Goal: Transaction & Acquisition: Purchase product/service

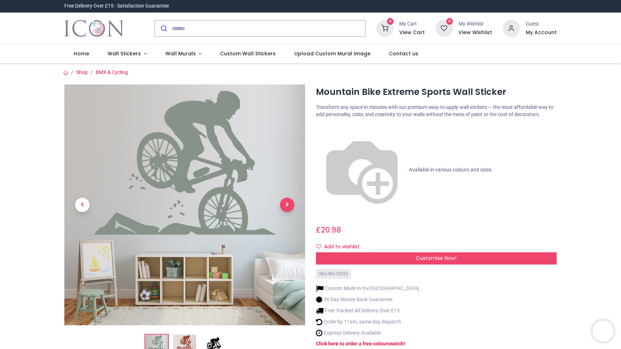
click at [288, 204] on span "Next" at bounding box center [287, 205] width 14 height 14
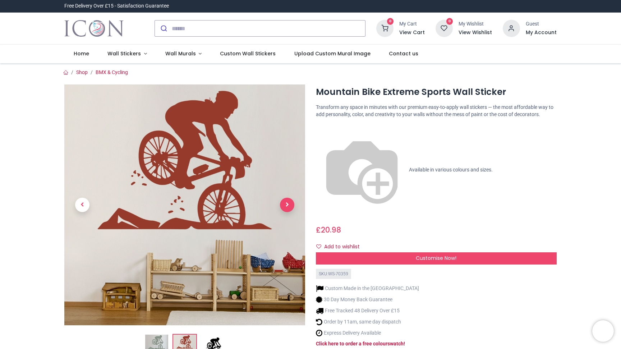
click at [288, 204] on span "Next" at bounding box center [287, 205] width 14 height 14
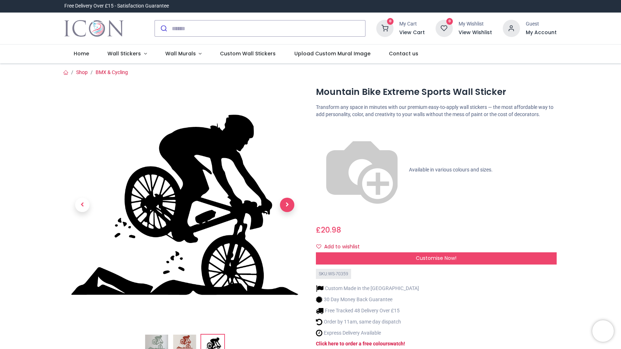
click at [288, 204] on span "Next" at bounding box center [287, 205] width 14 height 14
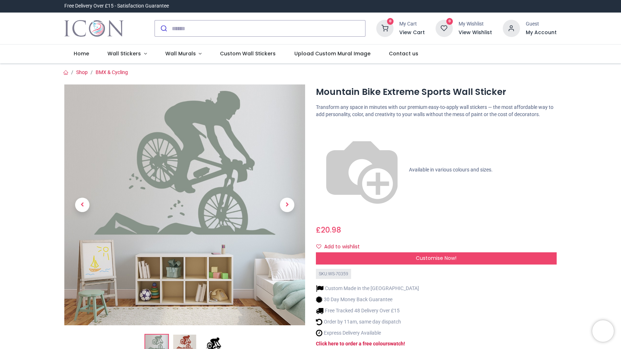
drag, startPoint x: 453, startPoint y: 137, endPoint x: 462, endPoint y: 139, distance: 9.2
click at [462, 139] on p "Available in various colours and sizes." at bounding box center [436, 170] width 241 height 92
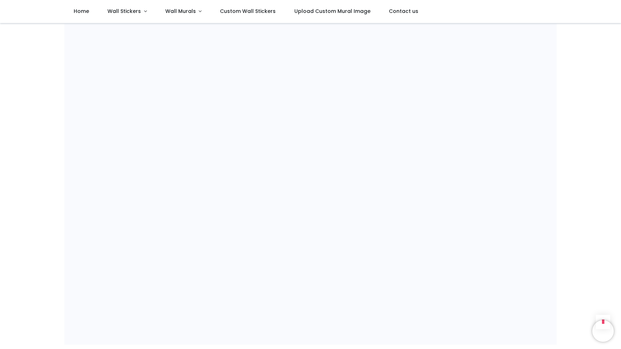
scroll to position [477, 0]
click at [140, 11] on span "Wall Stickers" at bounding box center [125, 11] width 35 height 7
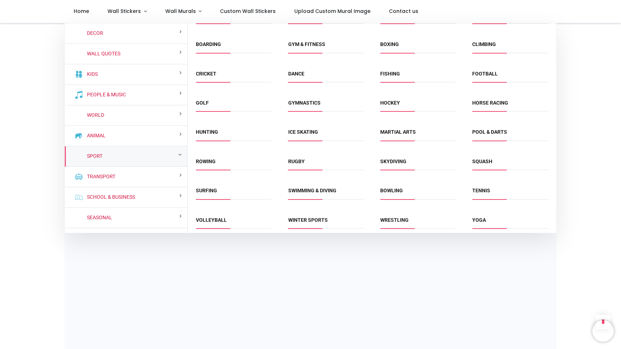
scroll to position [54, 0]
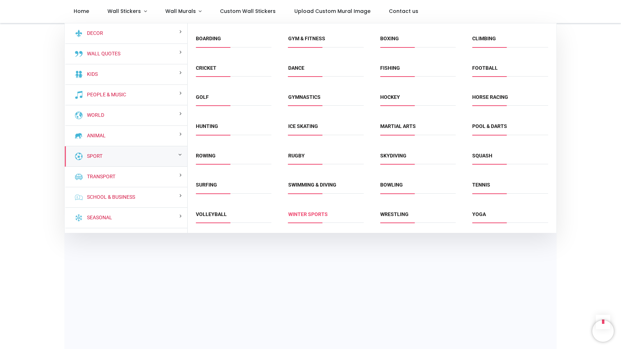
click at [309, 212] on link "Winter Sports" at bounding box center [308, 214] width 40 height 6
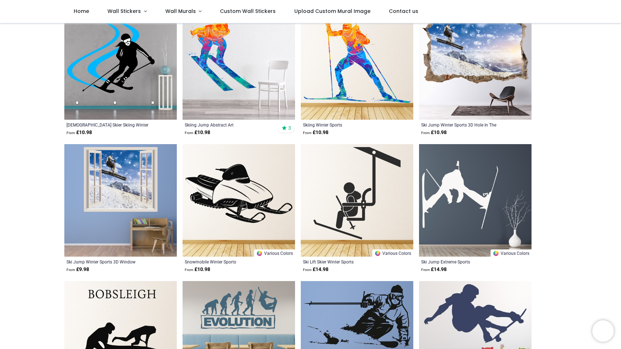
scroll to position [88, 0]
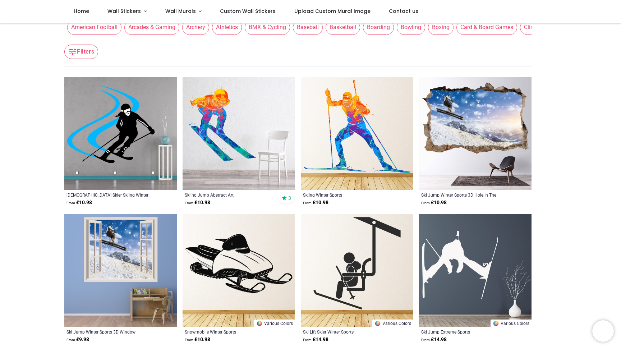
click at [468, 120] on img at bounding box center [475, 133] width 113 height 113
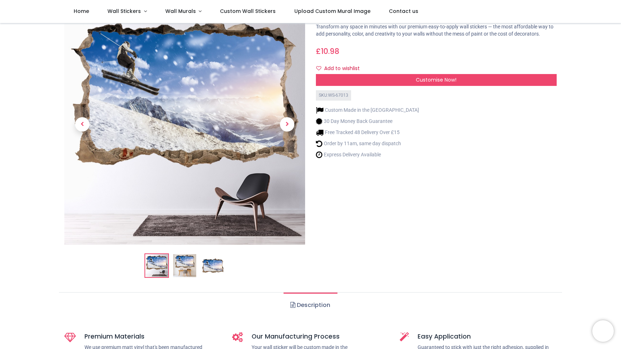
scroll to position [42, 0]
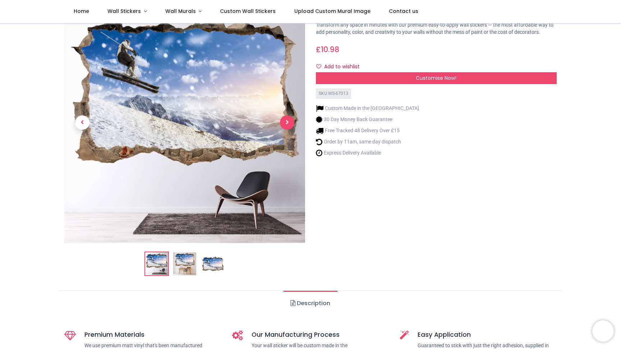
click at [286, 125] on span "Next" at bounding box center [287, 122] width 14 height 14
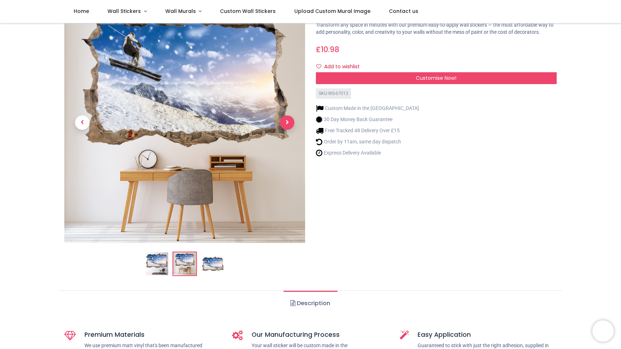
click at [288, 122] on span "Next" at bounding box center [287, 122] width 14 height 14
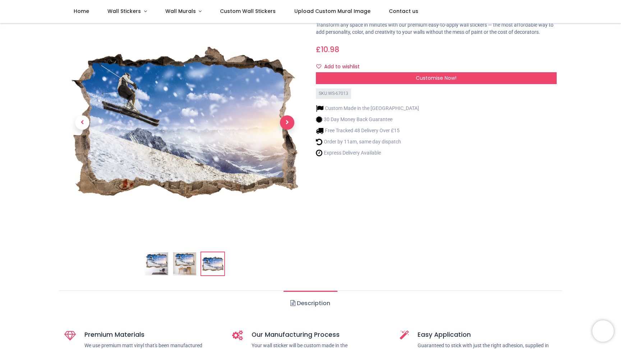
click at [288, 124] on span "Next" at bounding box center [287, 122] width 14 height 14
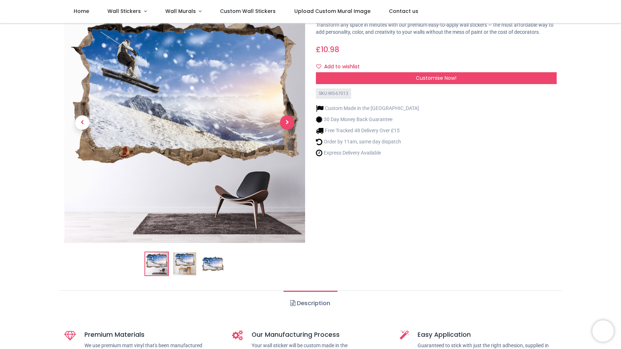
click at [288, 124] on span "Next" at bounding box center [287, 122] width 14 height 14
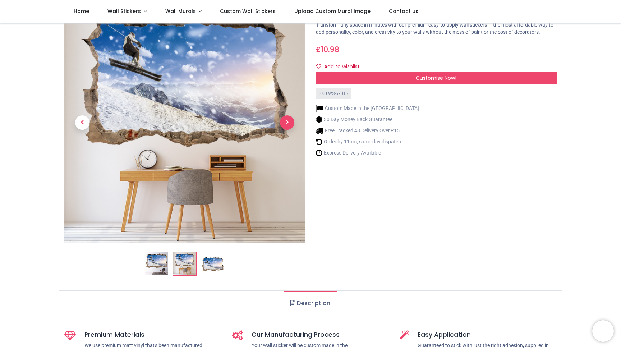
click at [288, 124] on span "Next" at bounding box center [287, 122] width 14 height 14
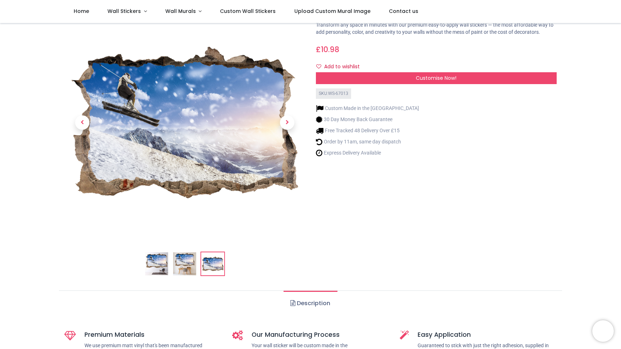
scroll to position [0, 0]
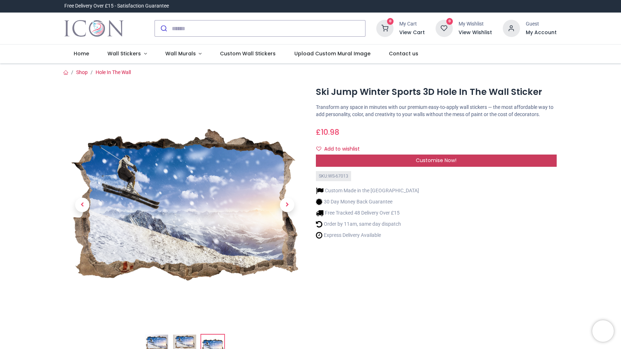
click at [442, 164] on span "Customise Now!" at bounding box center [436, 160] width 41 height 7
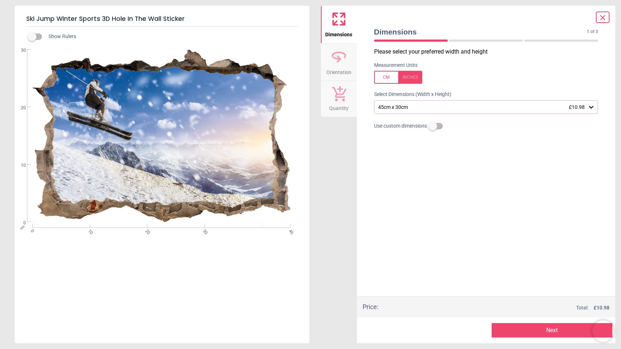
click at [460, 102] on div "45cm x 30cm £10.98" at bounding box center [486, 107] width 224 height 14
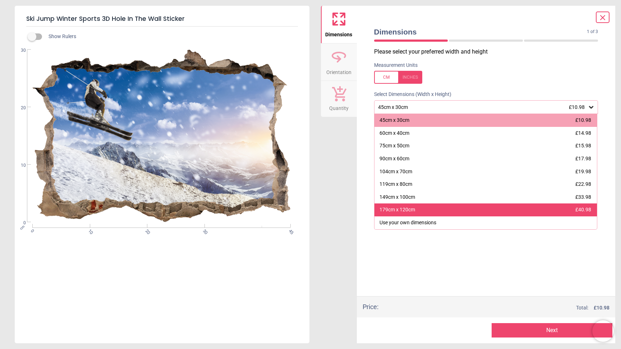
click at [486, 209] on div "179cm x 120cm £40.98" at bounding box center [486, 210] width 223 height 13
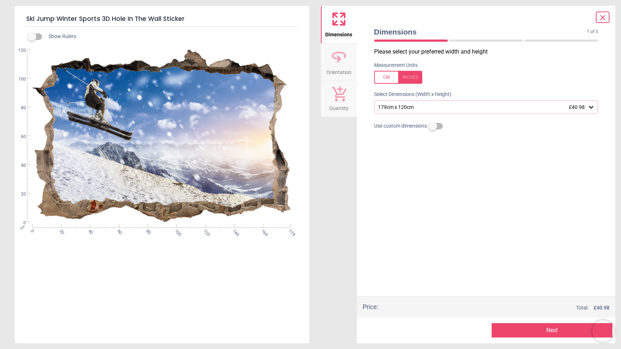
click at [469, 109] on div "179cm x 120cm £40.98" at bounding box center [483, 107] width 211 height 6
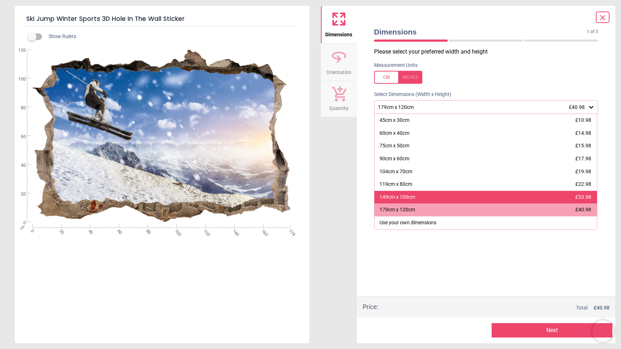
click at [475, 197] on div "149cm x 100cm £33.98" at bounding box center [486, 197] width 223 height 13
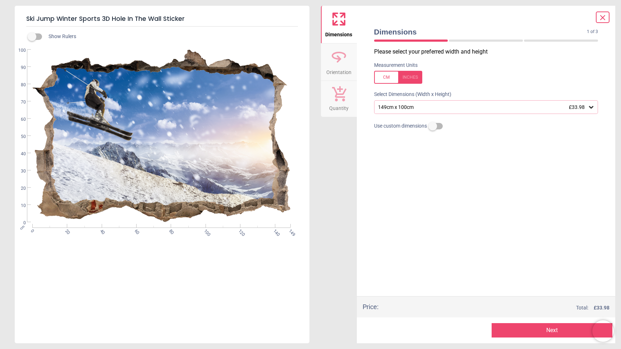
click at [339, 59] on icon at bounding box center [339, 56] width 13 height 6
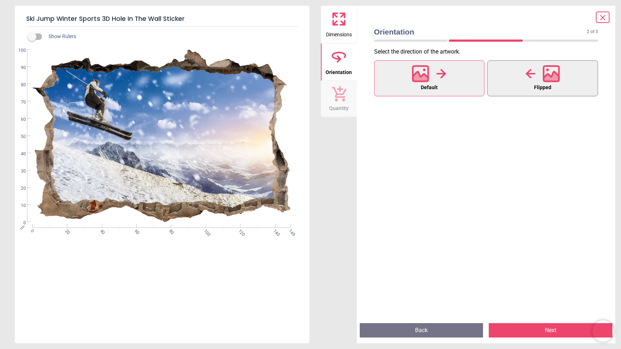
click at [539, 83] on div at bounding box center [543, 73] width 35 height 19
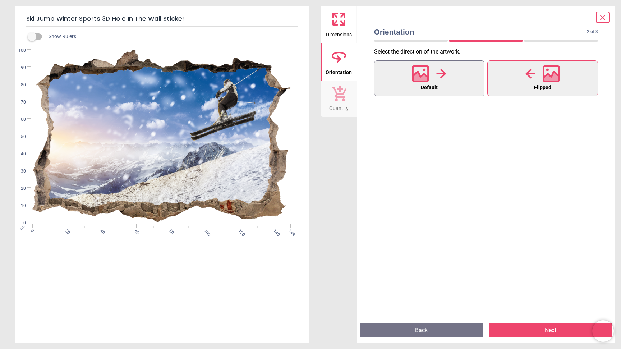
click at [418, 80] on icon at bounding box center [420, 78] width 15 height 13
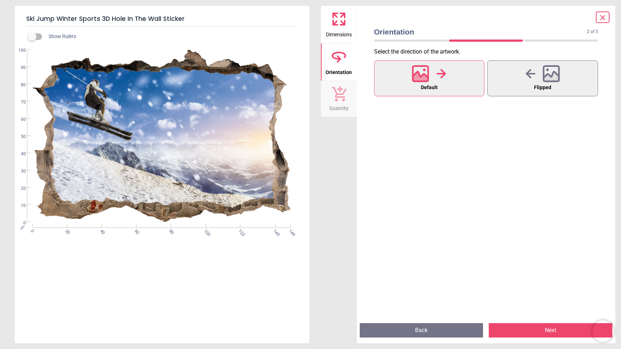
click at [338, 98] on icon at bounding box center [339, 93] width 14 height 15
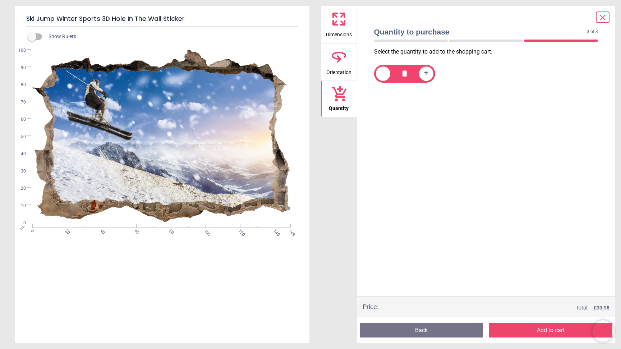
click at [600, 27] on div "Quantity to purchase 3 of 3" at bounding box center [487, 32] width 230 height 10
click at [600, 19] on icon at bounding box center [603, 17] width 9 height 9
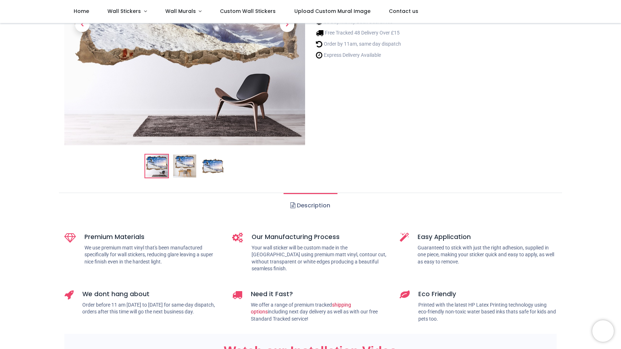
scroll to position [241, 0]
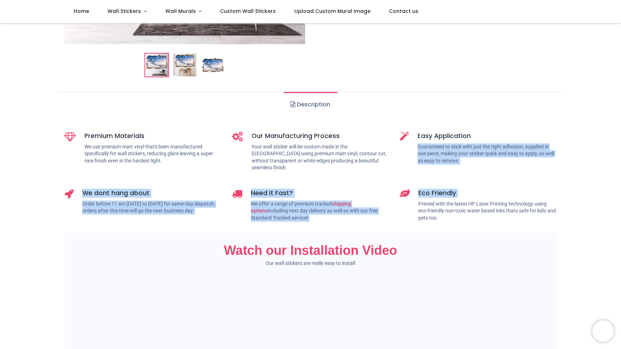
drag, startPoint x: 507, startPoint y: 168, endPoint x: 508, endPoint y: 219, distance: 51.8
click at [508, 219] on div "Premium Materials We use premium matt vinyl that's been manufactured specifical…" at bounding box center [310, 179] width 503 height 107
click at [508, 219] on div "Eco Friendly Printed with the latest HP Latex Printing technology using eco-fri…" at bounding box center [488, 208] width 138 height 38
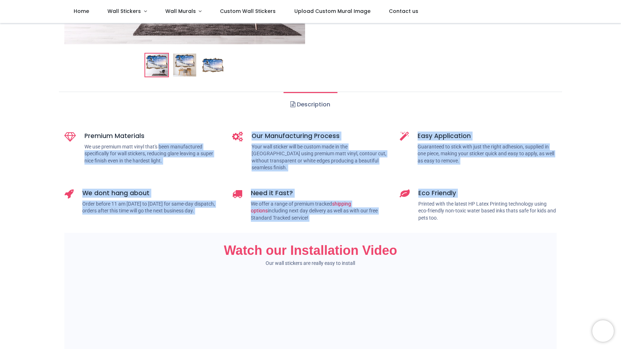
drag, startPoint x: 508, startPoint y: 219, endPoint x: 169, endPoint y: 151, distance: 345.2
click at [171, 150] on div "Premium Materials We use premium matt vinyl that's been manufactured specifical…" at bounding box center [310, 179] width 503 height 107
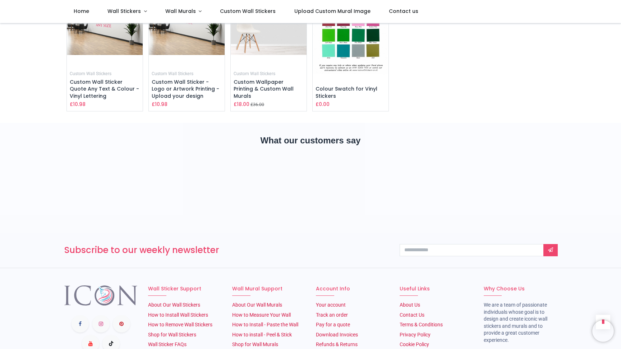
scroll to position [1031, 0]
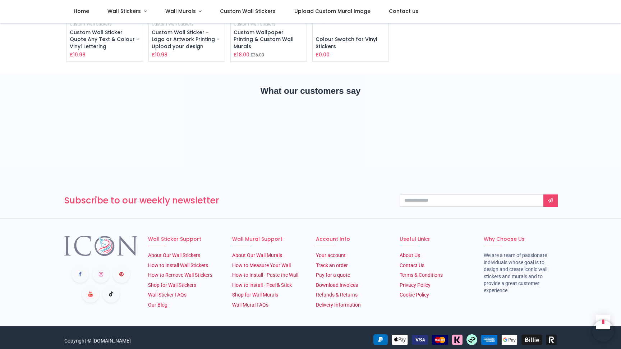
click at [254, 302] on link "Wall Mural FAQs" at bounding box center [250, 305] width 36 height 6
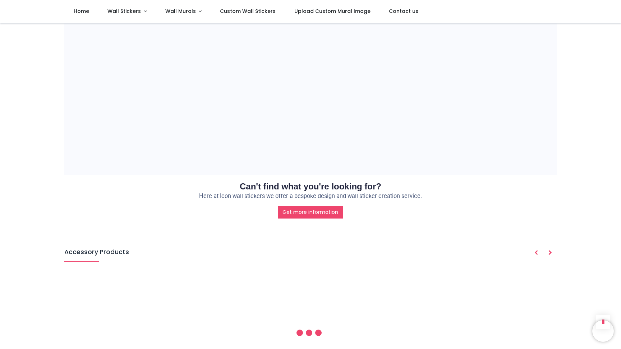
scroll to position [1015, 0]
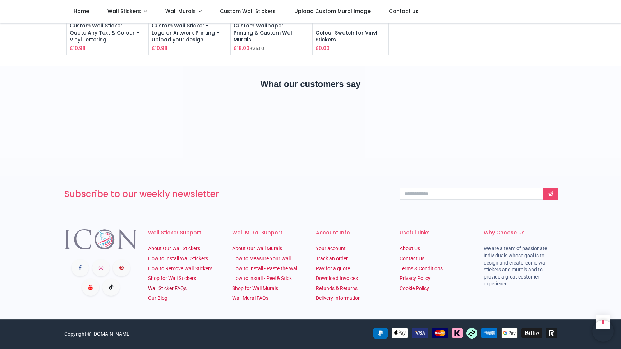
click at [168, 291] on link "Wall Sticker FAQs" at bounding box center [167, 289] width 38 height 6
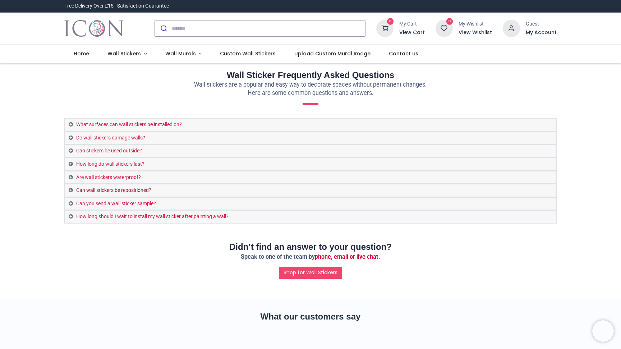
click at [106, 191] on link "Can wall stickers be repositioned?" at bounding box center [311, 190] width 492 height 13
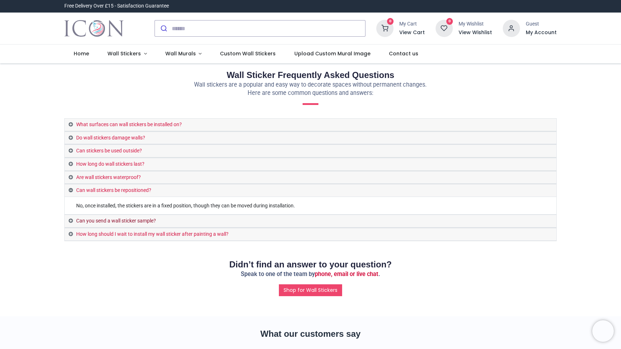
click at [105, 222] on link "Can you send a wall sticker sample?" at bounding box center [311, 221] width 492 height 13
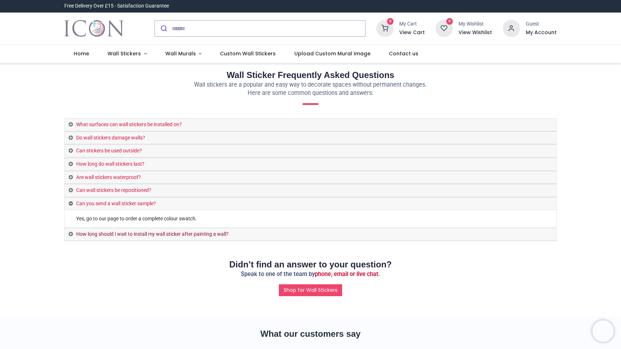
click at [111, 237] on link "How long should I wait to install my wall sticker after painting a wall?" at bounding box center [311, 234] width 492 height 13
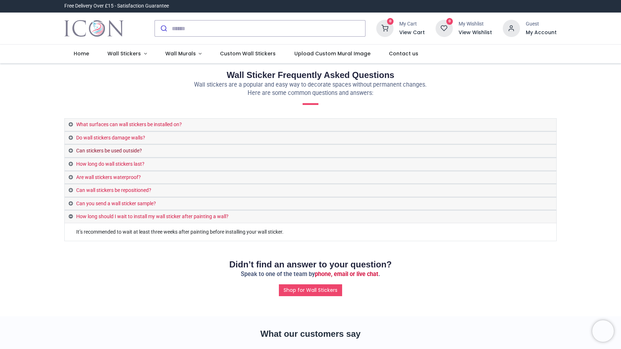
click at [109, 150] on link "Can stickers be used outside?" at bounding box center [311, 151] width 492 height 13
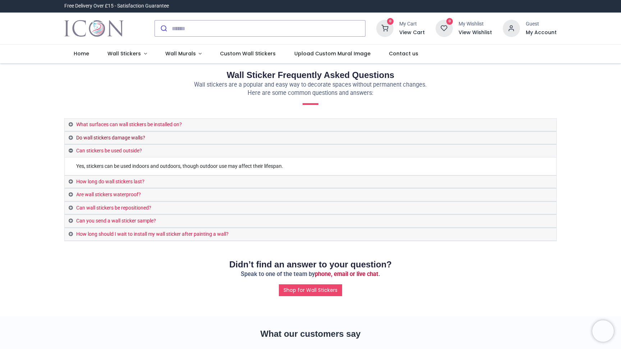
click at [111, 141] on link "Do wall stickers damage walls?" at bounding box center [311, 138] width 492 height 13
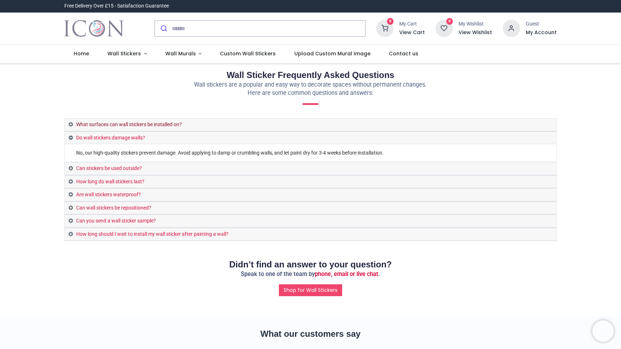
click at [129, 125] on link "What surfaces can wall stickers be installed on?" at bounding box center [311, 125] width 492 height 13
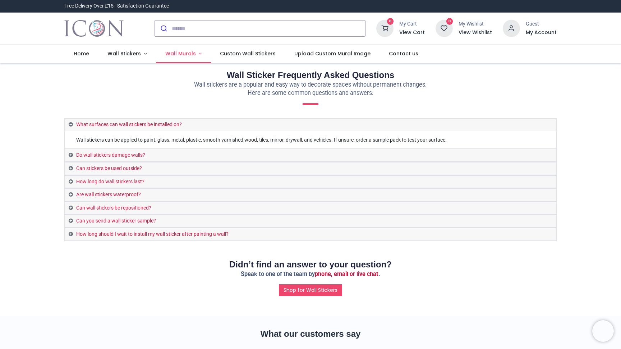
click at [191, 56] on span "Wall Murals" at bounding box center [180, 53] width 31 height 7
click at [202, 53] on link "Wall Murals" at bounding box center [183, 54] width 55 height 19
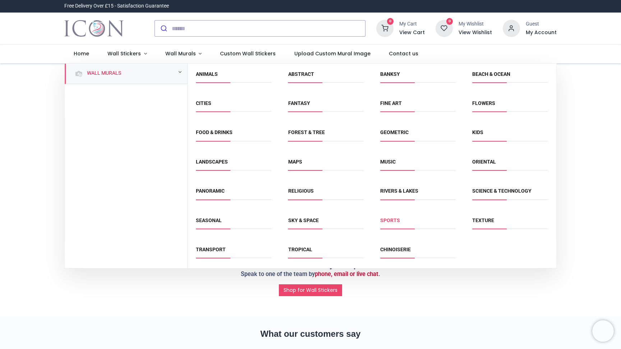
click at [389, 221] on link "Sports" at bounding box center [390, 221] width 20 height 6
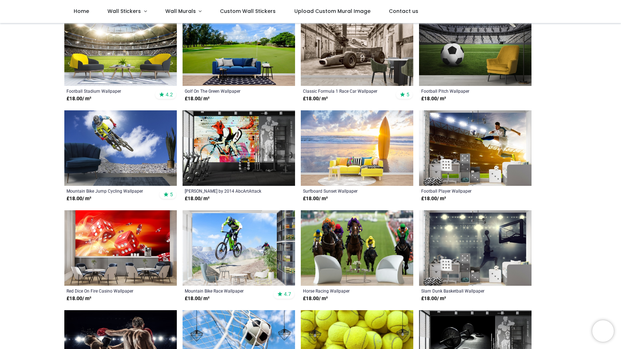
scroll to position [159, 0]
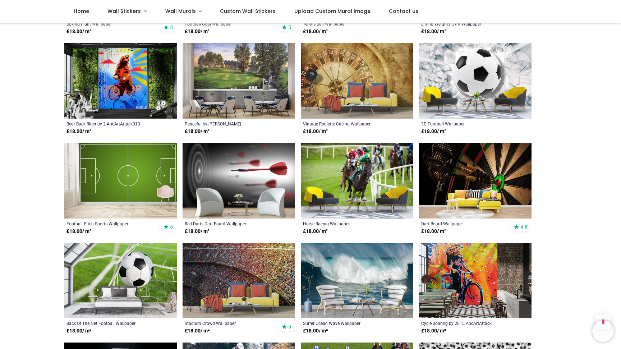
scroll to position [707, 0]
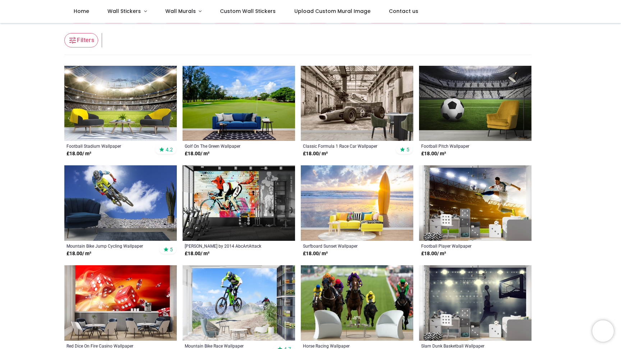
scroll to position [104, 0]
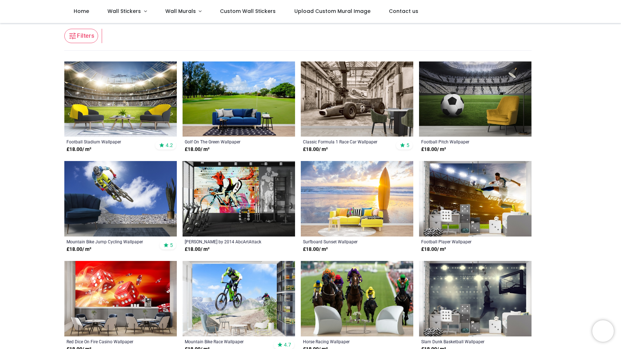
click at [136, 185] on img at bounding box center [120, 199] width 113 height 76
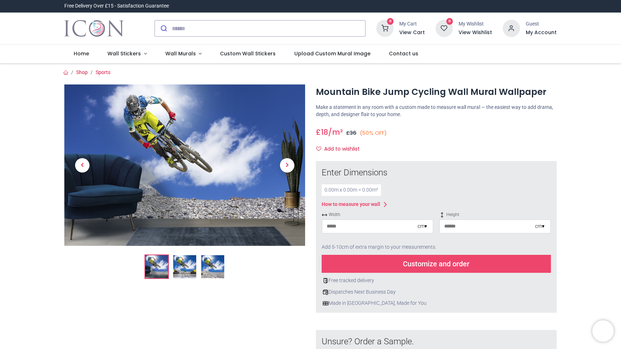
click at [403, 225] on input "number" at bounding box center [370, 226] width 95 height 13
type input "***"
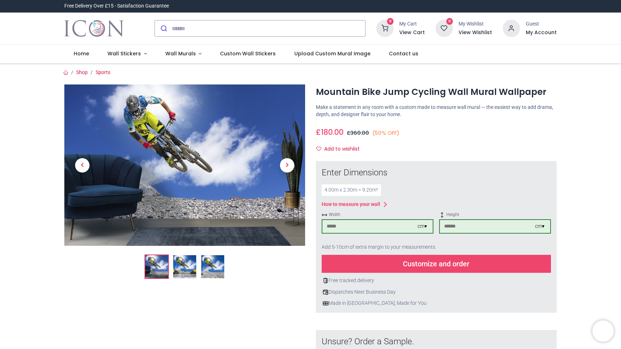
type input "***"
click at [188, 264] on img at bounding box center [184, 266] width 23 height 23
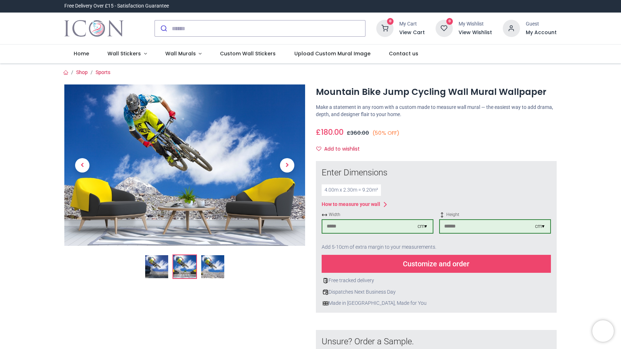
click at [209, 263] on img at bounding box center [212, 266] width 23 height 23
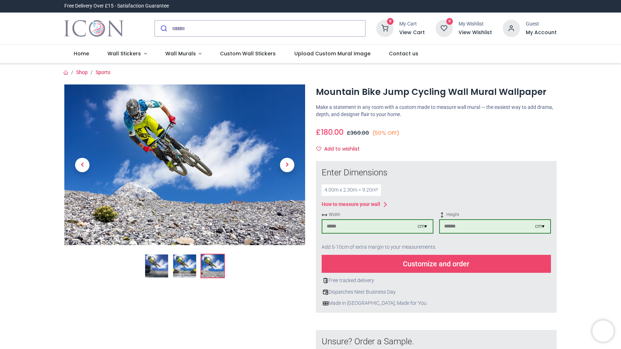
click at [178, 266] on img at bounding box center [184, 266] width 23 height 23
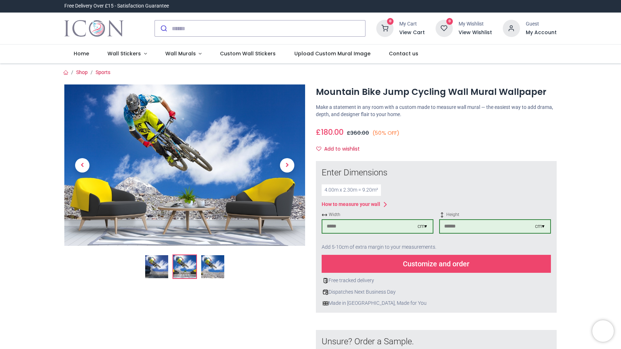
click at [218, 270] on img at bounding box center [212, 266] width 23 height 23
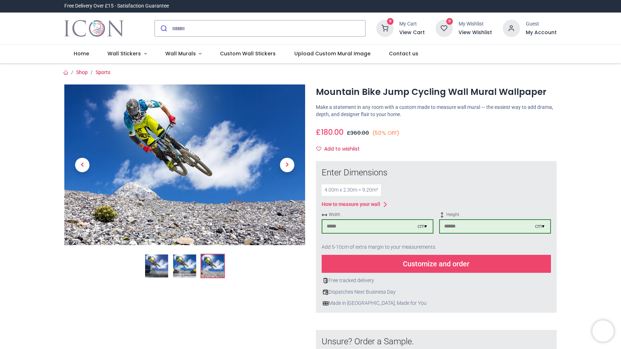
click at [190, 266] on img at bounding box center [184, 266] width 23 height 23
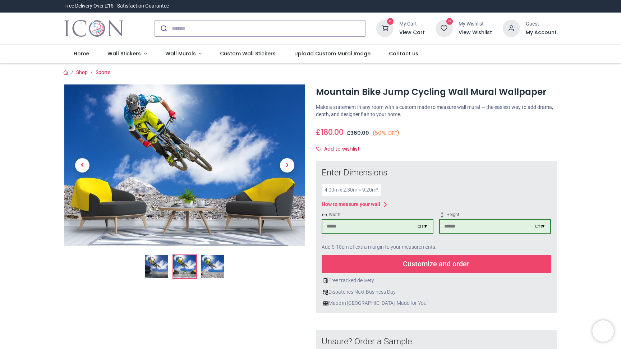
click at [160, 266] on img at bounding box center [156, 266] width 23 height 23
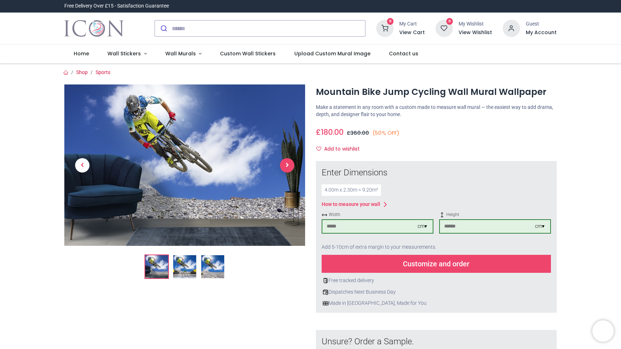
click at [287, 168] on span "Next" at bounding box center [287, 165] width 14 height 14
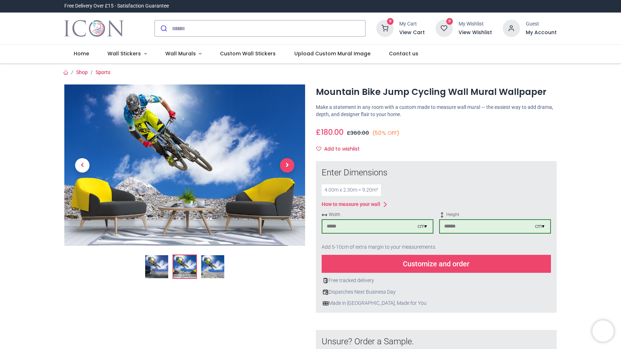
click at [287, 168] on span "Next" at bounding box center [287, 165] width 14 height 14
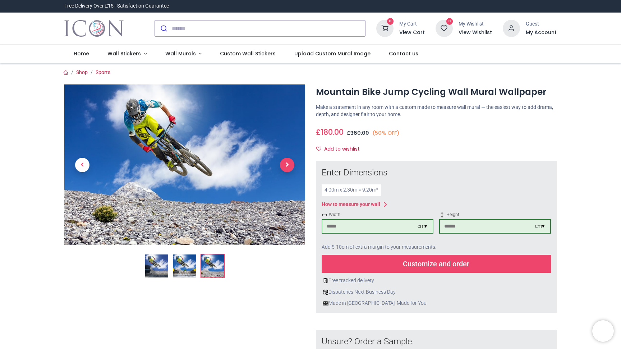
click at [288, 166] on span "Next" at bounding box center [287, 165] width 14 height 14
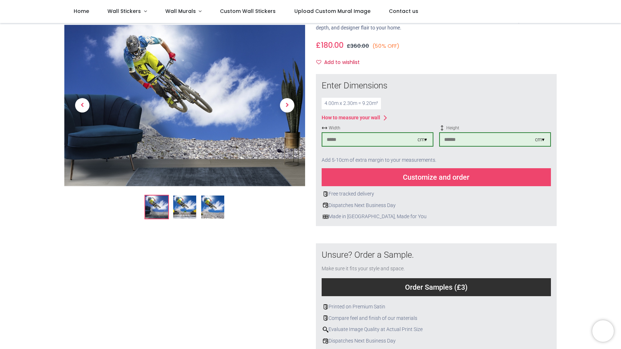
scroll to position [25, 0]
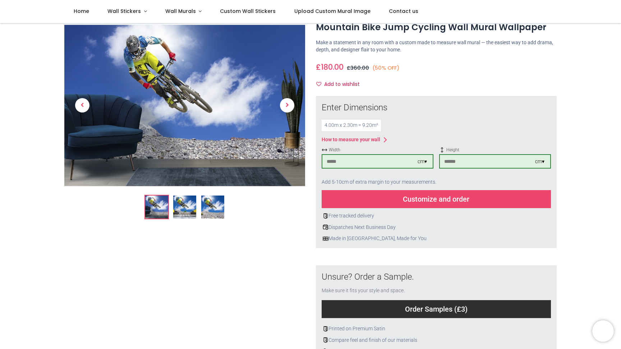
click at [448, 201] on div "Customize and order" at bounding box center [436, 199] width 229 height 18
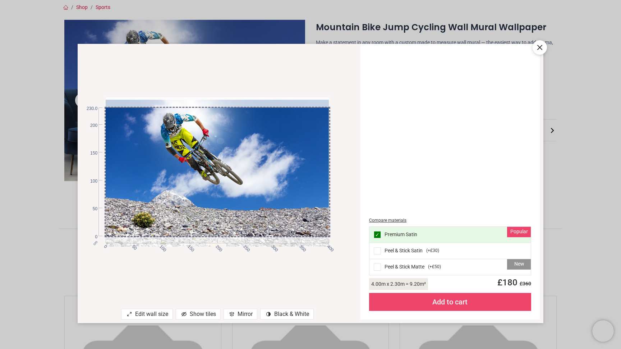
click at [273, 170] on div at bounding box center [217, 174] width 223 height 149
click at [395, 247] on div "Peel & Stick Satin ( +£30 )" at bounding box center [450, 251] width 161 height 16
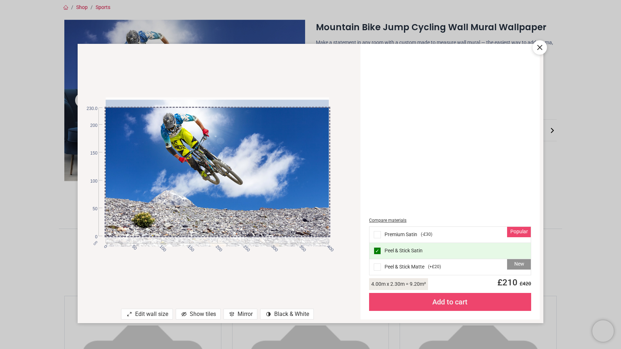
click at [400, 268] on div "New Peel & Stick Matte ( +£20 )" at bounding box center [450, 267] width 161 height 16
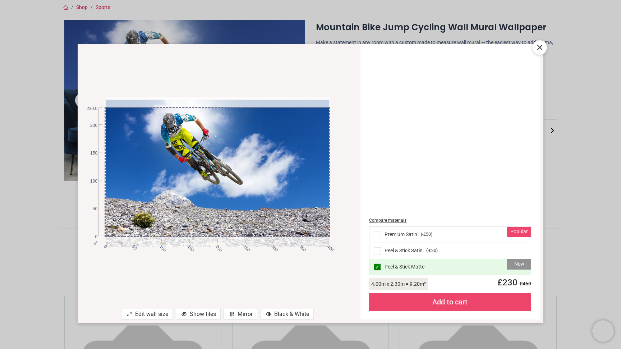
click at [197, 316] on div "Show tiles" at bounding box center [198, 314] width 45 height 11
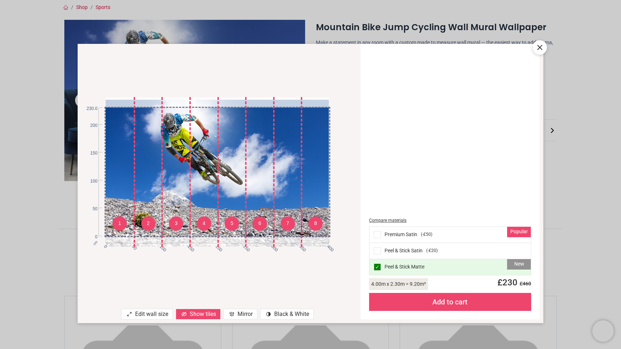
click at [249, 311] on div "Mirror" at bounding box center [241, 314] width 34 height 11
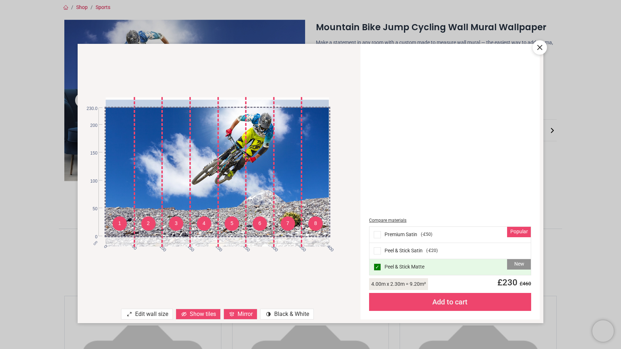
click at [304, 319] on div "contrast [#907] Created with Sketch. Black & White" at bounding box center [287, 314] width 54 height 11
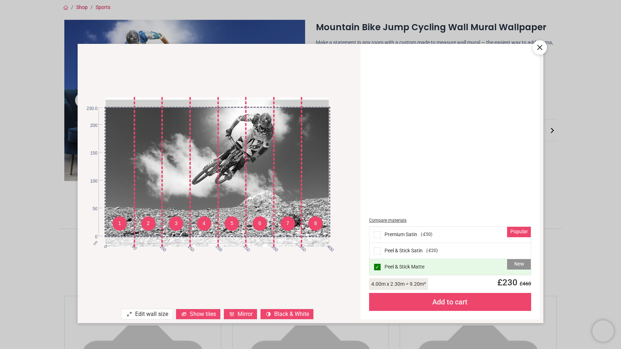
click at [288, 319] on div "contrast [#907] Created with Sketch. Black & White" at bounding box center [287, 314] width 54 height 11
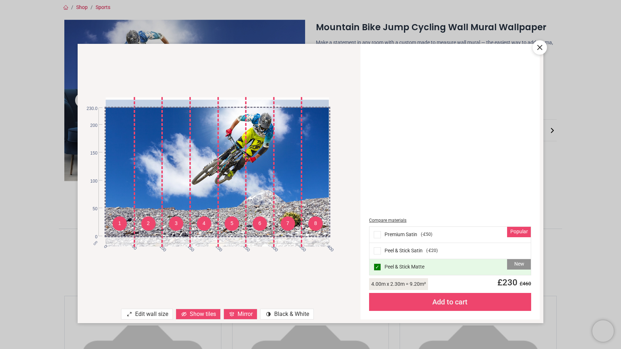
click at [240, 319] on div "Mirror" at bounding box center [241, 314] width 34 height 11
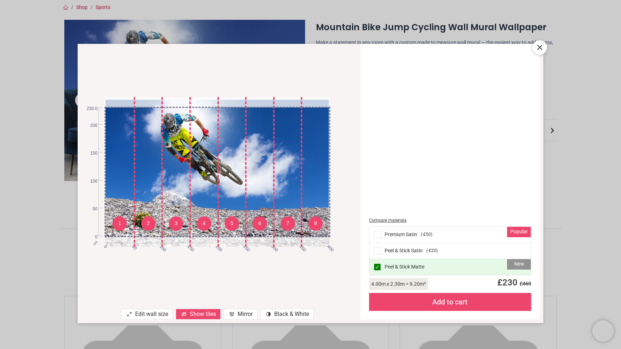
click at [201, 317] on div "Show tiles" at bounding box center [198, 314] width 45 height 11
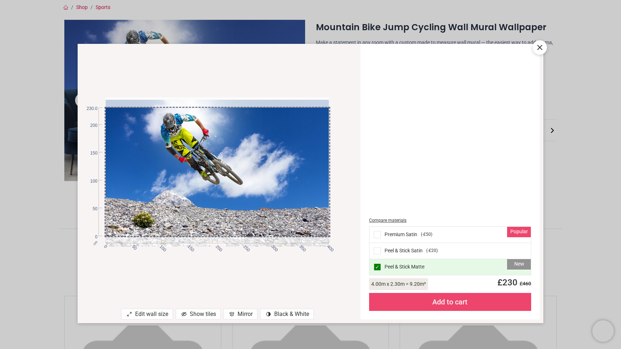
click at [538, 45] on icon at bounding box center [540, 47] width 4 height 4
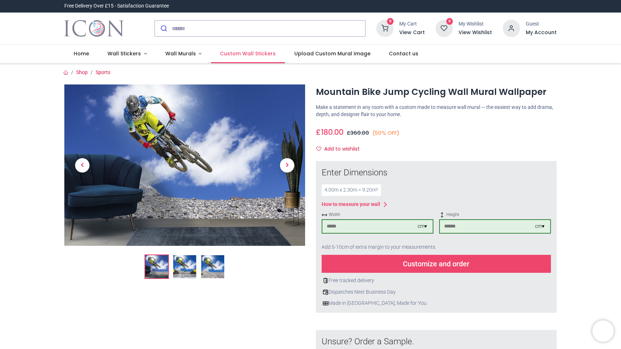
click at [246, 57] on span "Custom Wall Stickers" at bounding box center [248, 53] width 56 height 7
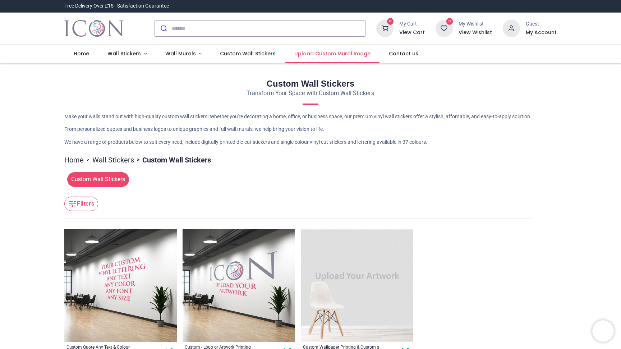
click at [321, 55] on span "Upload Custom Mural Image" at bounding box center [333, 53] width 76 height 7
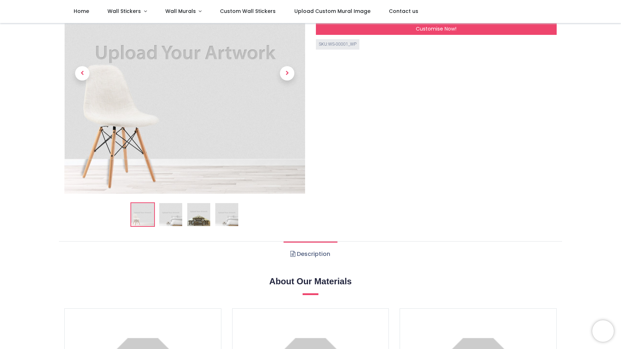
scroll to position [49, 0]
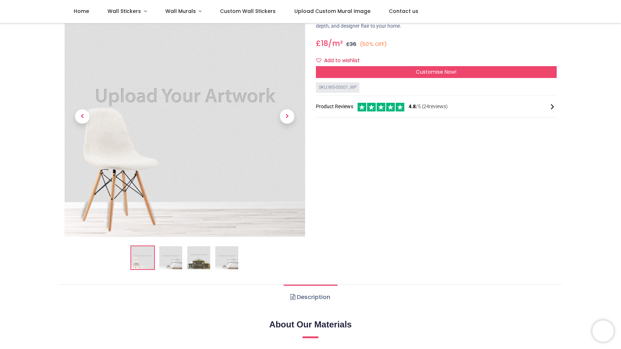
click at [440, 78] on div "Custom Wallpaper Printing & Custom Wall Murals https://www.iconwallstickers.co.…" at bounding box center [437, 136] width 252 height 280
click at [436, 71] on span "Customise Now!" at bounding box center [436, 71] width 41 height 7
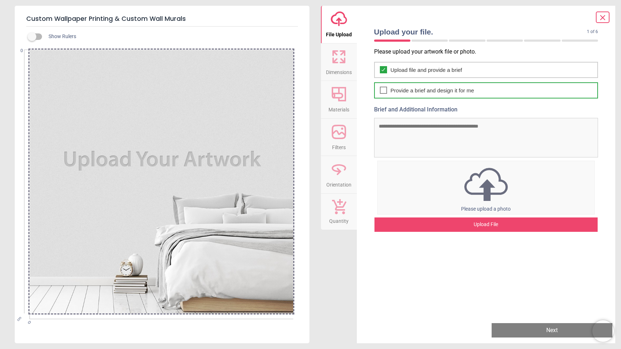
click at [401, 95] on div "Provide a brief and design it for me" at bounding box center [486, 90] width 224 height 16
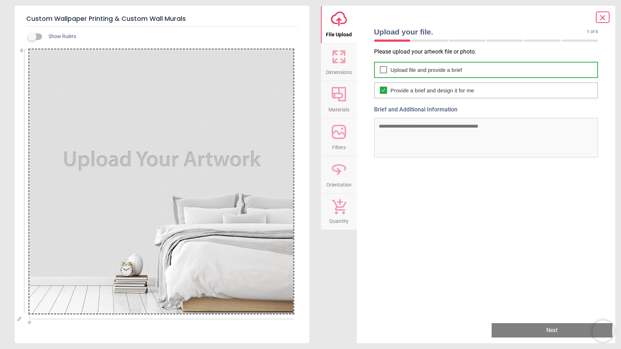
click at [420, 72] on span "Upload file and provide a brief" at bounding box center [427, 70] width 72 height 8
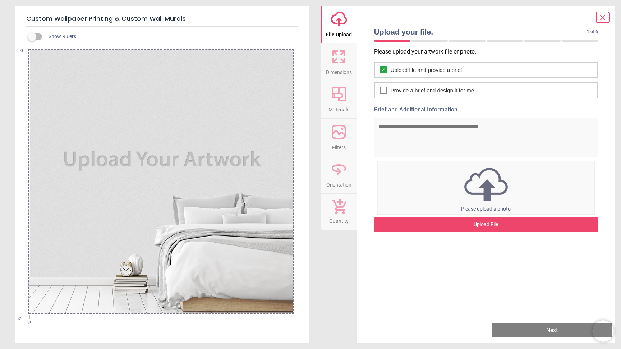
click at [489, 187] on img at bounding box center [486, 184] width 217 height 37
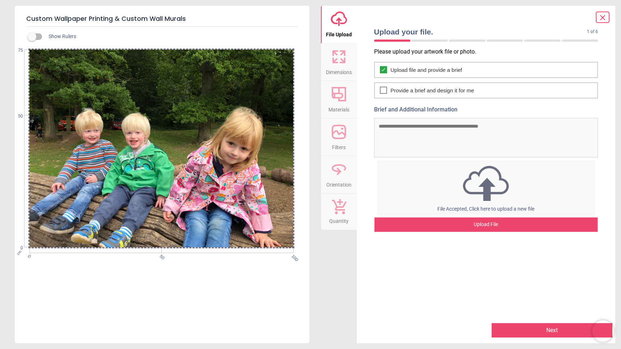
click at [486, 225] on div "Upload File" at bounding box center [487, 225] width 224 height 14
click at [420, 294] on div "Please upload your artwork file or photo. Upload file and provide a brief Provi…" at bounding box center [487, 182] width 236 height 269
click at [557, 332] on button "Next" at bounding box center [552, 330] width 121 height 14
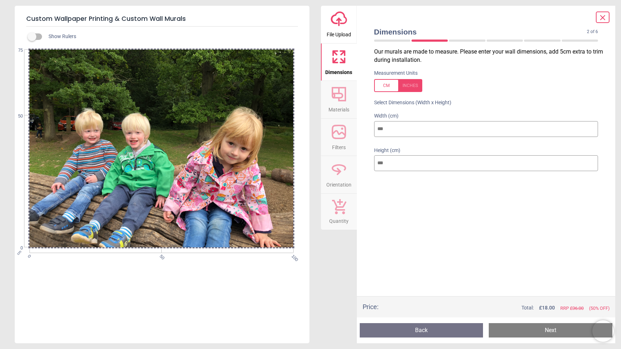
click at [416, 131] on input "***" at bounding box center [486, 129] width 224 height 16
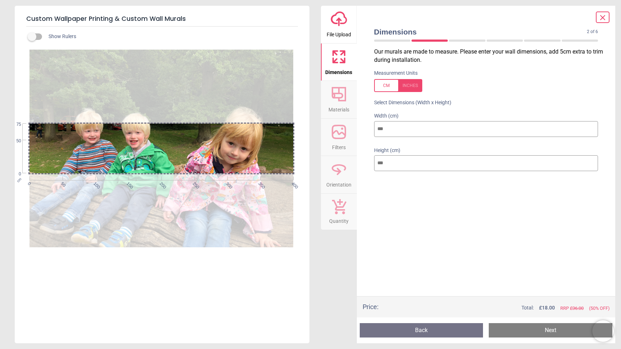
type input "***"
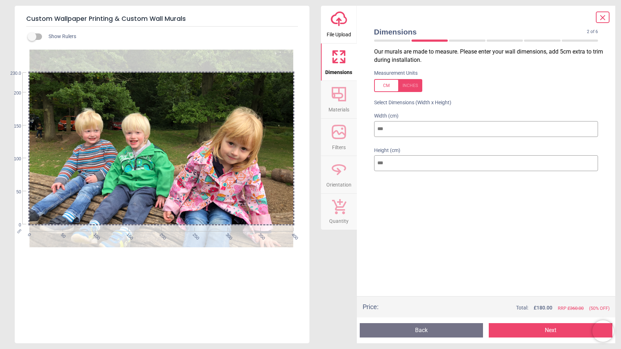
type input "***"
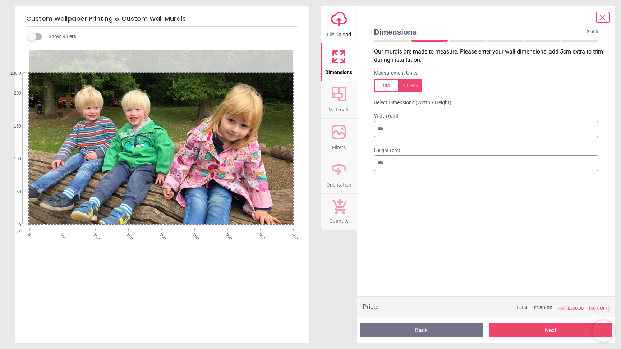
drag, startPoint x: 200, startPoint y: 112, endPoint x: 211, endPoint y: 87, distance: 27.5
click at [211, 87] on div at bounding box center [161, 126] width 264 height 198
click at [340, 102] on icon at bounding box center [339, 94] width 17 height 17
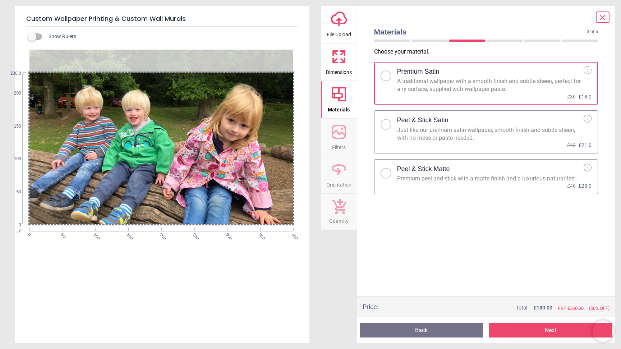
click at [410, 174] on div "Peel & Stick Matte" at bounding box center [490, 169] width 187 height 11
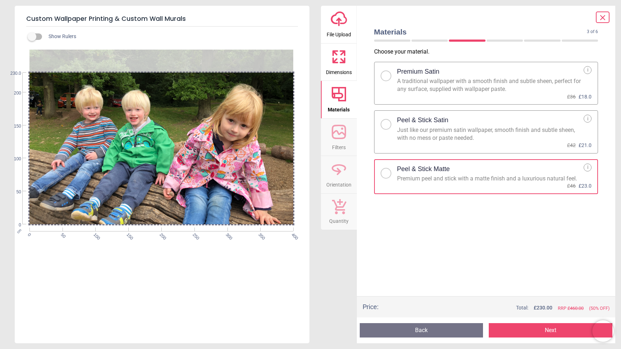
click at [343, 137] on icon at bounding box center [339, 131] width 17 height 17
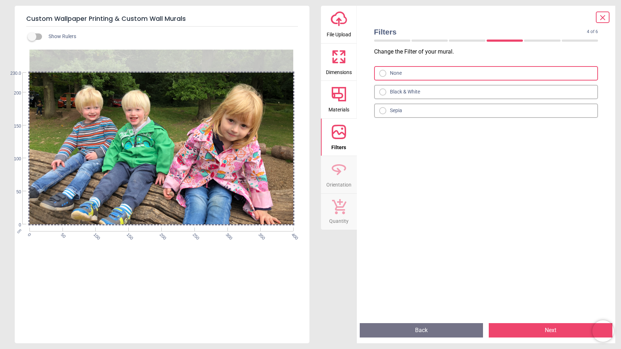
click at [341, 185] on span "Orientation" at bounding box center [339, 183] width 25 height 11
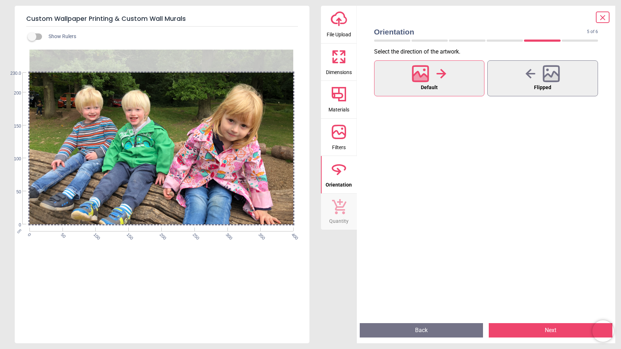
click at [342, 212] on icon at bounding box center [339, 207] width 15 height 16
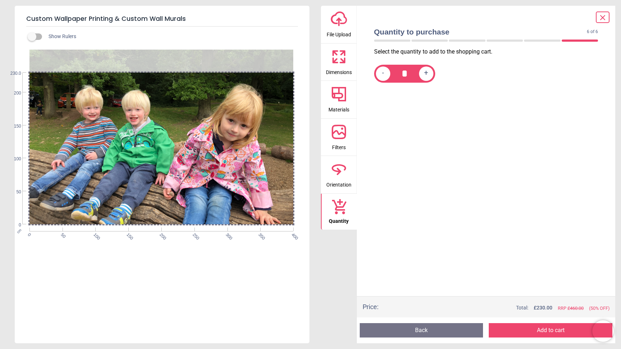
click at [604, 18] on icon at bounding box center [603, 17] width 4 height 4
